Goal: Information Seeking & Learning: Learn about a topic

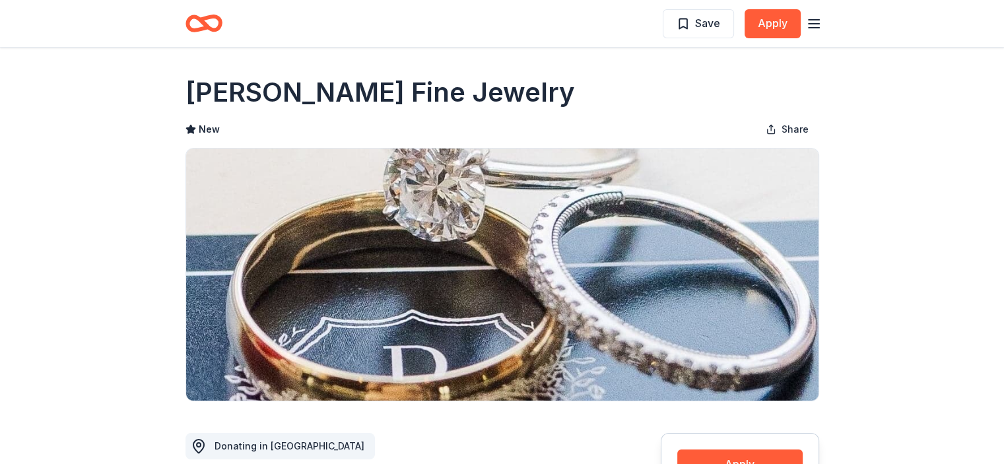
click at [812, 20] on icon "button" at bounding box center [814, 24] width 16 height 16
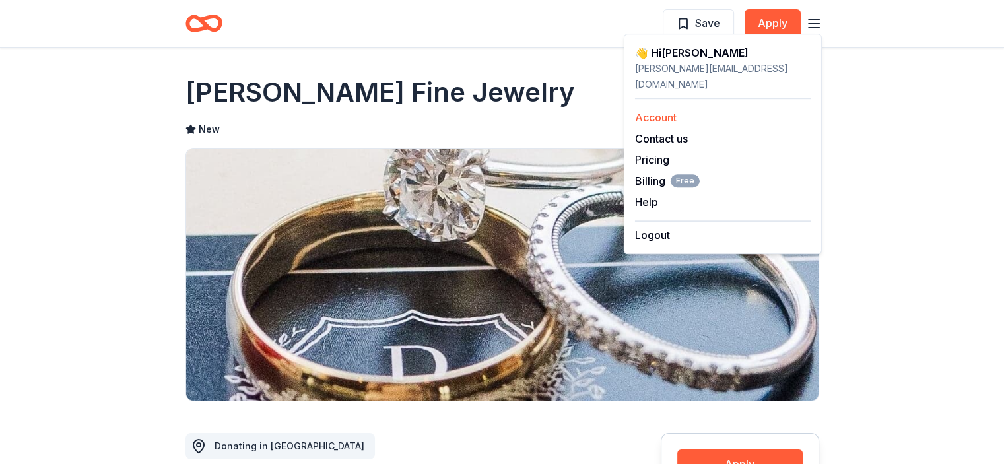
click at [667, 111] on link "Account" at bounding box center [656, 117] width 42 height 13
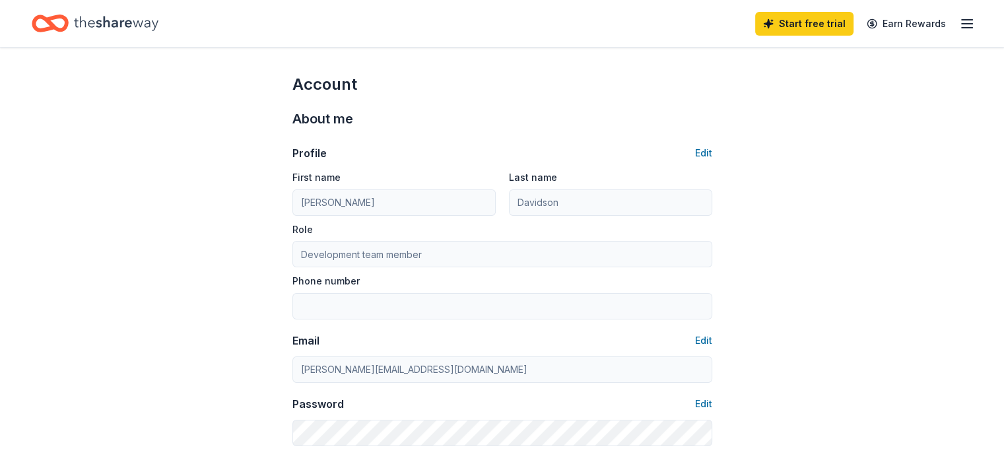
click at [959, 20] on icon "button" at bounding box center [967, 24] width 16 height 16
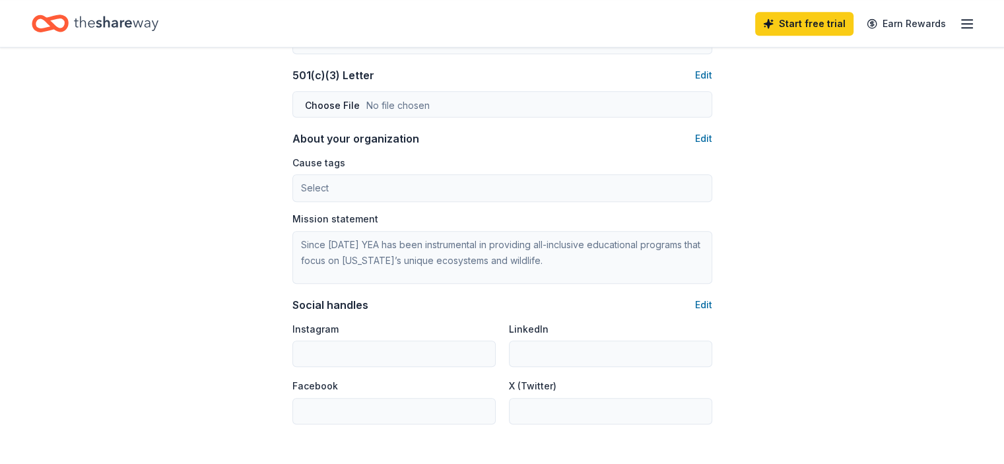
scroll to position [857, 0]
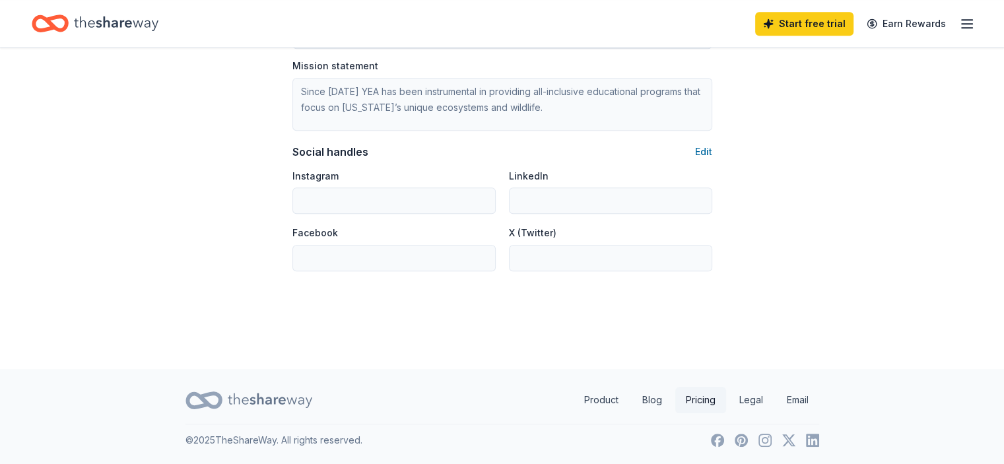
click at [695, 402] on link "Pricing" at bounding box center [700, 400] width 51 height 26
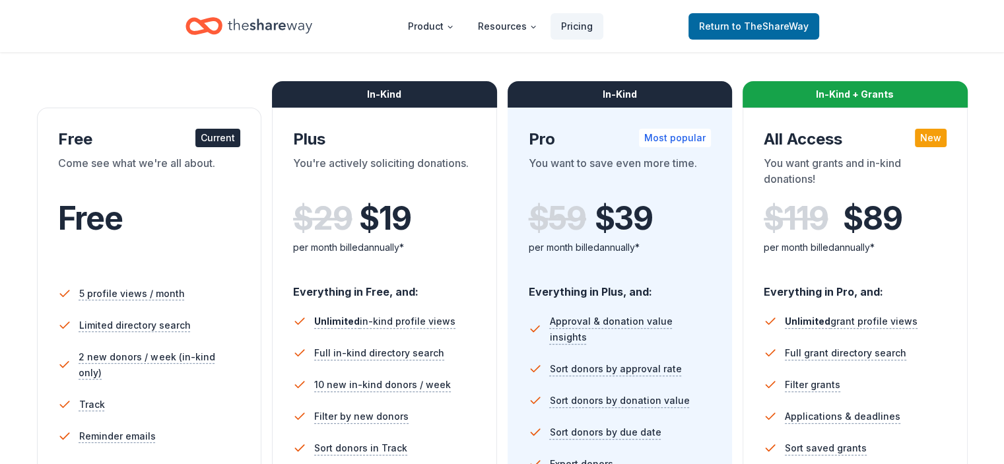
scroll to position [352, 0]
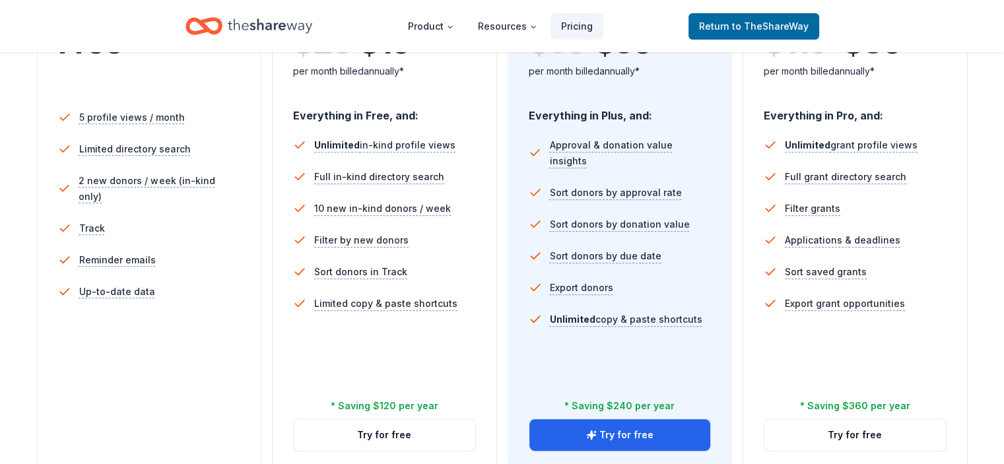
click at [261, 19] on icon "Home" at bounding box center [270, 26] width 84 height 27
